Goal: Transaction & Acquisition: Subscribe to service/newsletter

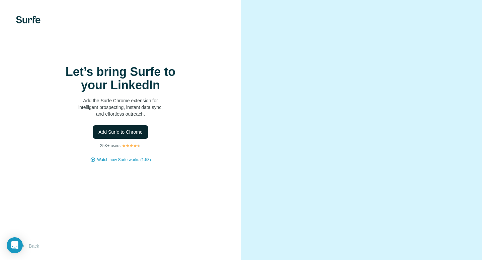
click at [141, 134] on span "Add Surfe to Chrome" at bounding box center [120, 132] width 44 height 7
click at [32, 244] on button "Back" at bounding box center [30, 246] width 28 height 12
click at [130, 131] on span "Add Surfe to Chrome" at bounding box center [120, 132] width 44 height 7
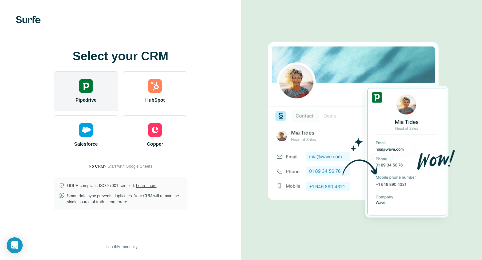
click at [99, 102] on div "Pipedrive" at bounding box center [86, 91] width 65 height 40
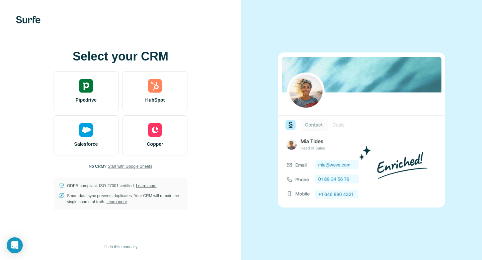
click at [119, 167] on span "Start with Google Sheets" at bounding box center [130, 167] width 44 height 6
click at [136, 248] on span "I’ll do this manually" at bounding box center [120, 247] width 34 height 6
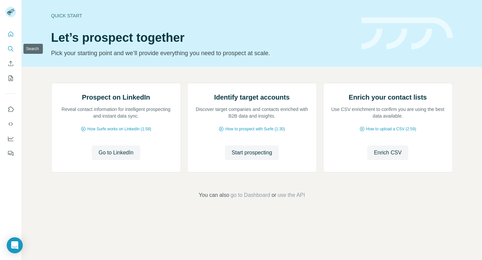
click at [12, 48] on icon "Search" at bounding box center [10, 48] width 7 height 7
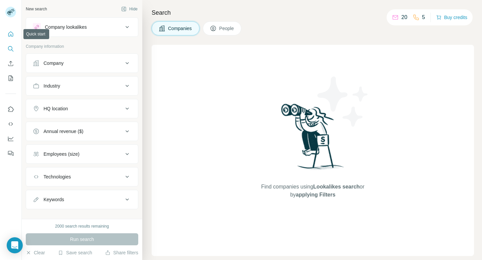
click at [9, 37] on icon "Quick start" at bounding box center [10, 34] width 7 height 7
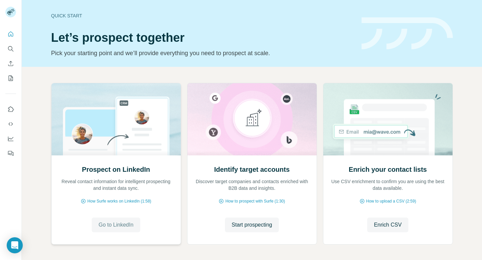
click at [120, 226] on span "Go to LinkedIn" at bounding box center [115, 225] width 35 height 8
